Goal: Task Accomplishment & Management: Use online tool/utility

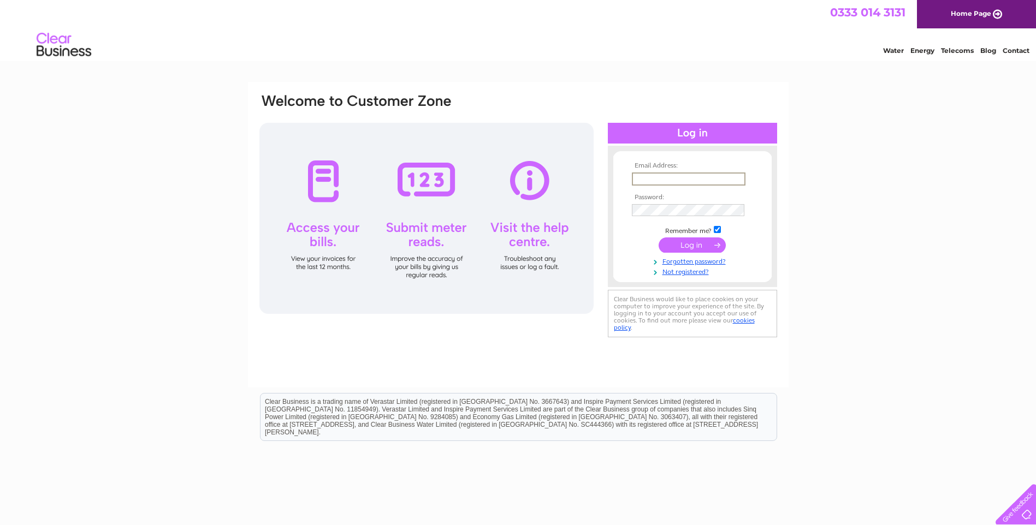
click at [647, 182] on input "text" at bounding box center [689, 179] width 114 height 13
type input "[EMAIL_ADDRESS][DOMAIN_NAME]"
click at [666, 202] on td at bounding box center [692, 210] width 127 height 17
click at [659, 238] on input "submit" at bounding box center [692, 245] width 67 height 15
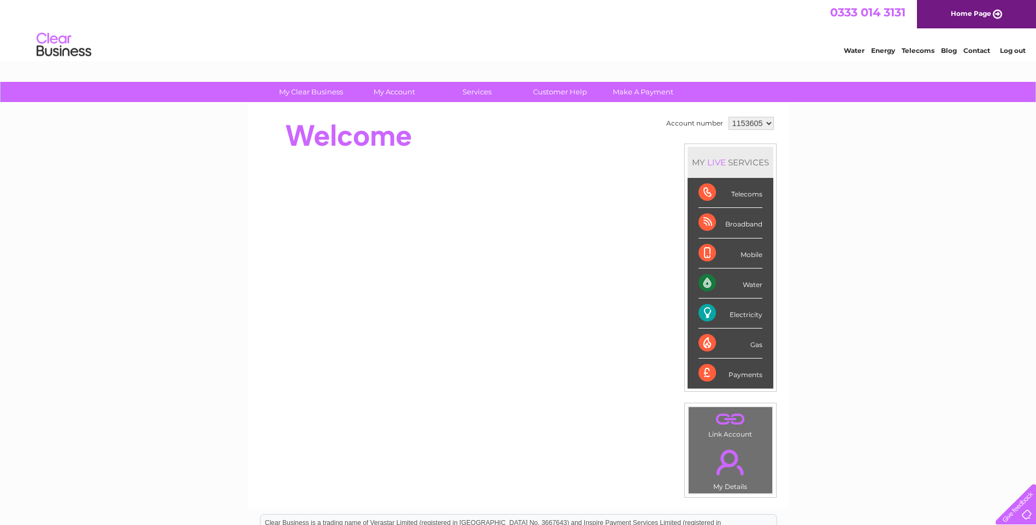
click at [752, 315] on div "Electricity" at bounding box center [731, 314] width 64 height 30
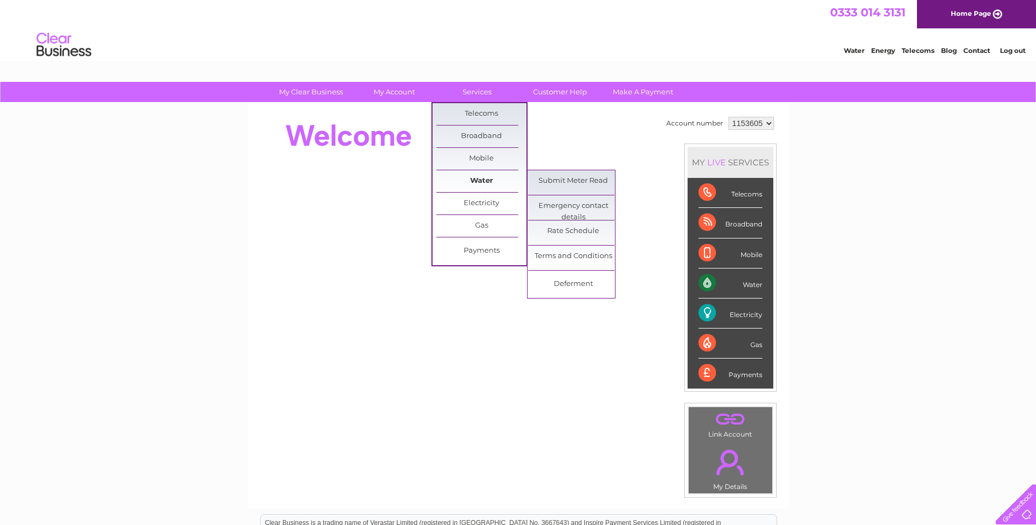
click at [485, 188] on link "Water" at bounding box center [481, 181] width 90 height 22
click at [484, 199] on link "Electricity" at bounding box center [481, 204] width 90 height 22
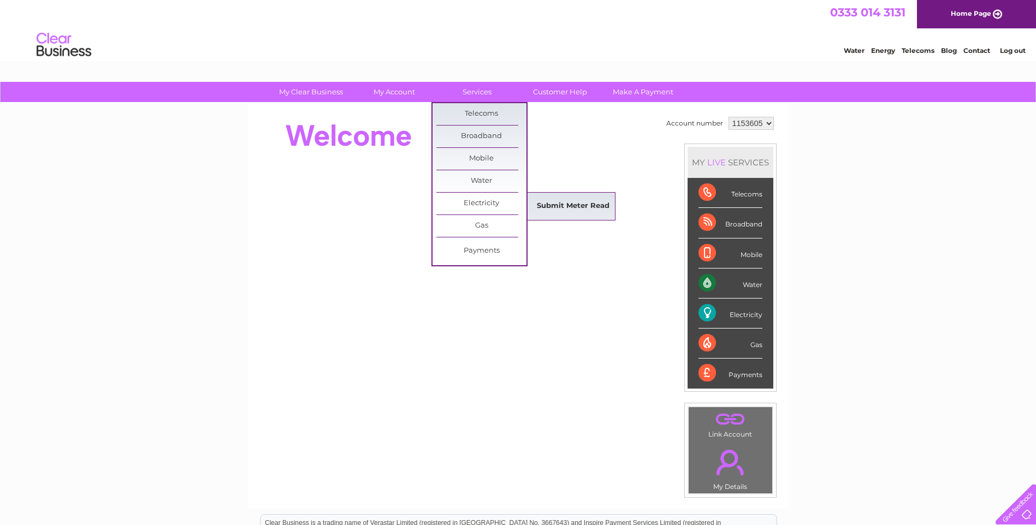
click at [559, 203] on link "Submit Meter Read" at bounding box center [573, 207] width 90 height 22
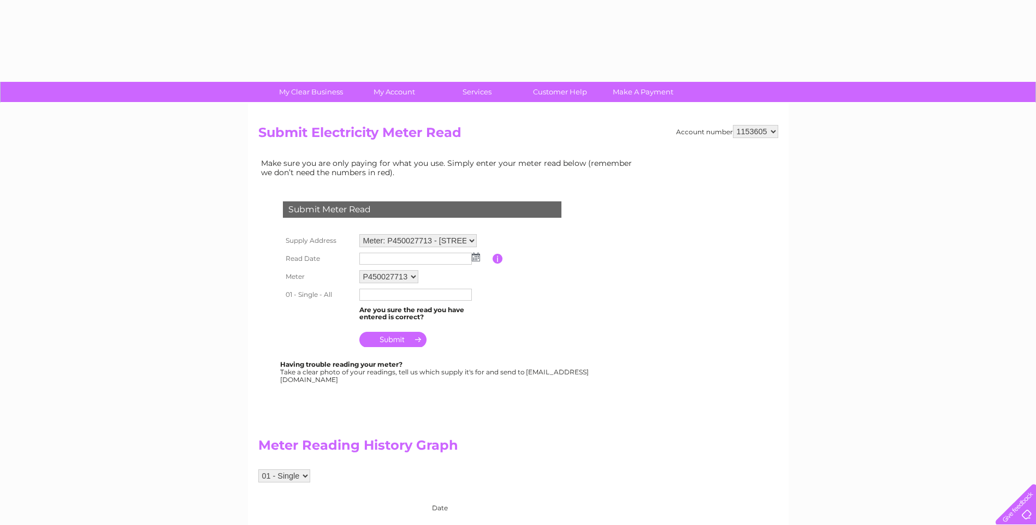
click at [389, 259] on input "text" at bounding box center [415, 259] width 113 height 12
click at [472, 257] on input "text" at bounding box center [416, 259] width 114 height 13
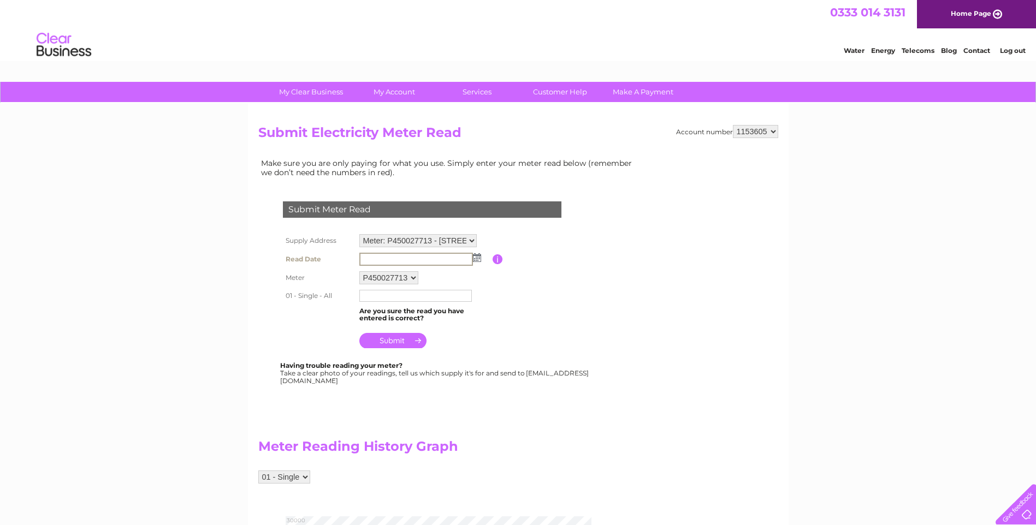
click at [479, 257] on img at bounding box center [477, 257] width 8 height 9
click at [456, 306] on link "5" at bounding box center [454, 305] width 15 height 11
type input "2025/09/05"
click at [398, 299] on input "text" at bounding box center [416, 295] width 114 height 13
type input "27381"
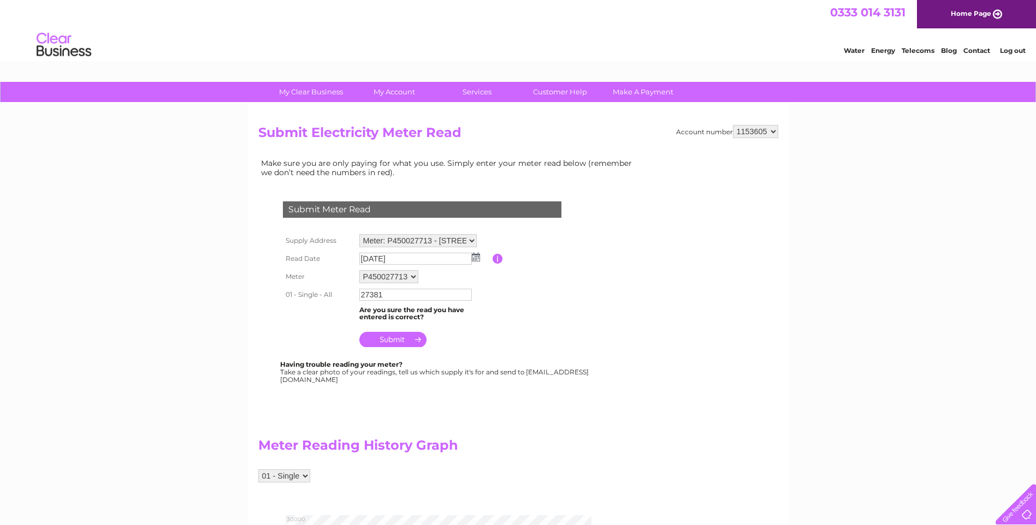
click at [389, 341] on input "submit" at bounding box center [392, 339] width 67 height 15
